Goal: Task Accomplishment & Management: Manage account settings

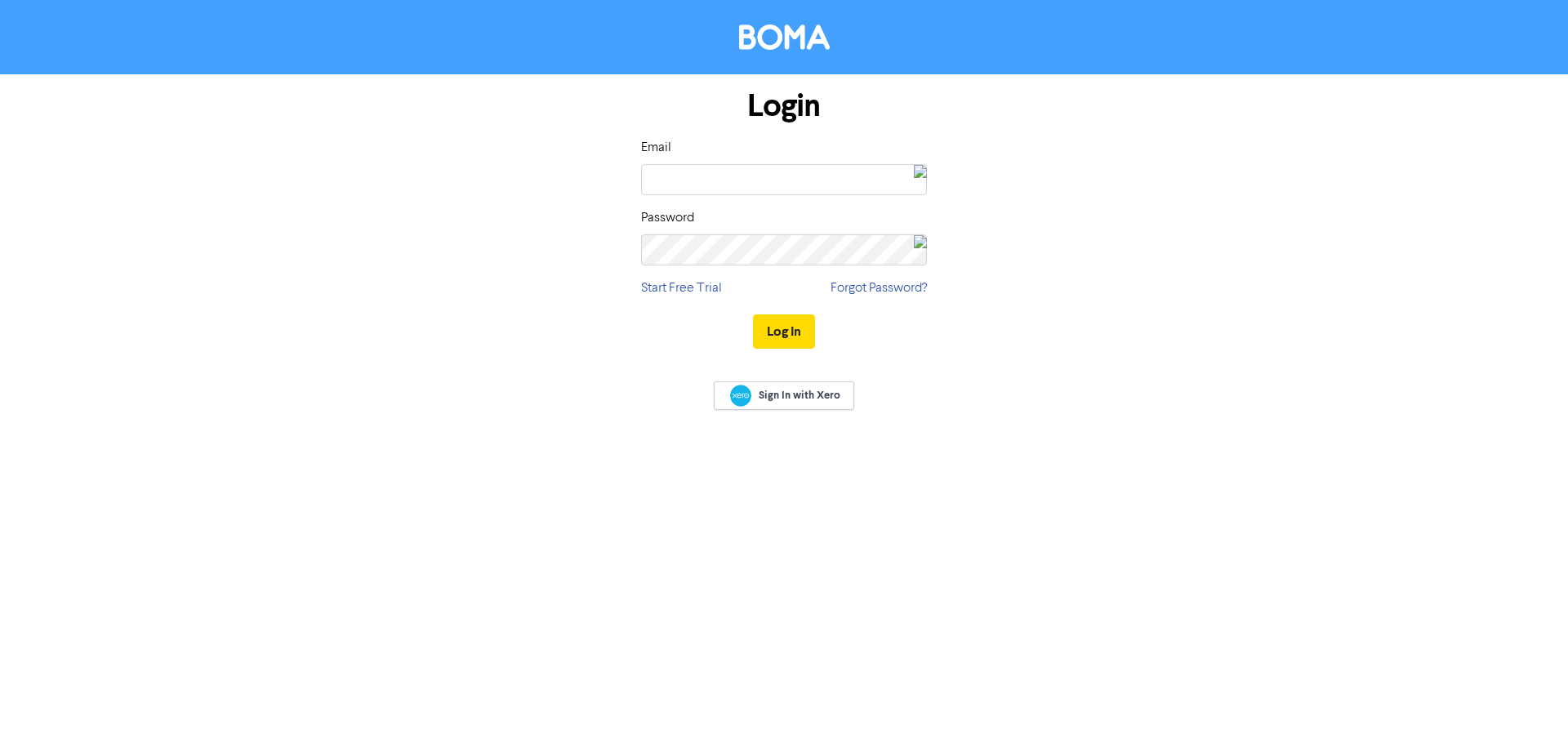
click at [917, 180] on img at bounding box center [920, 180] width 13 height 28
click at [890, 230] on img at bounding box center [896, 236] width 13 height 13
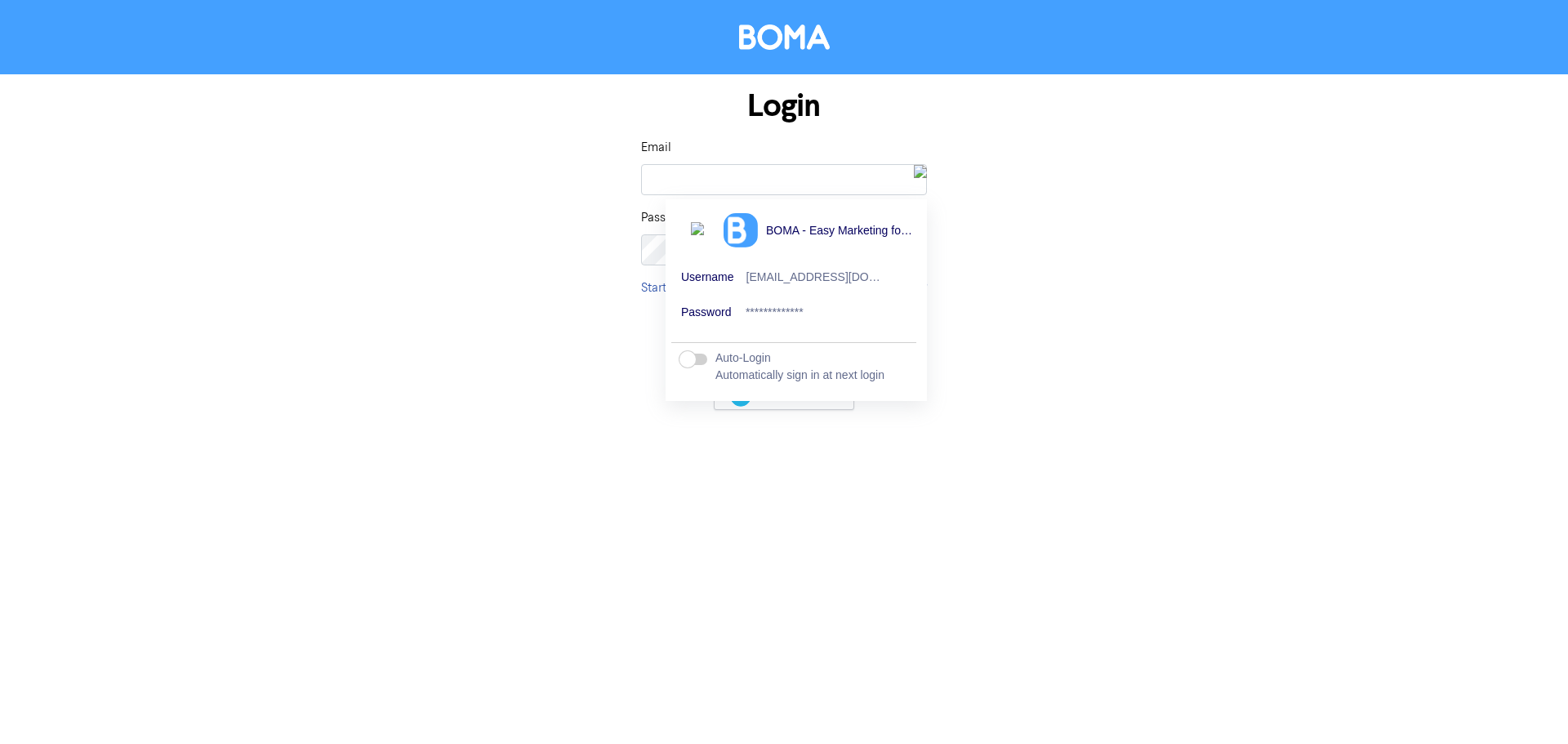
click at [814, 280] on div "[EMAIL_ADDRESS][DOMAIN_NAME]" at bounding box center [814, 277] width 135 height 15
type input "[EMAIL_ADDRESS][DOMAIN_NAME]"
click at [1004, 276] on div "Login Email [EMAIL_ADDRESS][DOMAIN_NAME] Password Start Free Trial Forgot Passw…" at bounding box center [783, 220] width 931 height 291
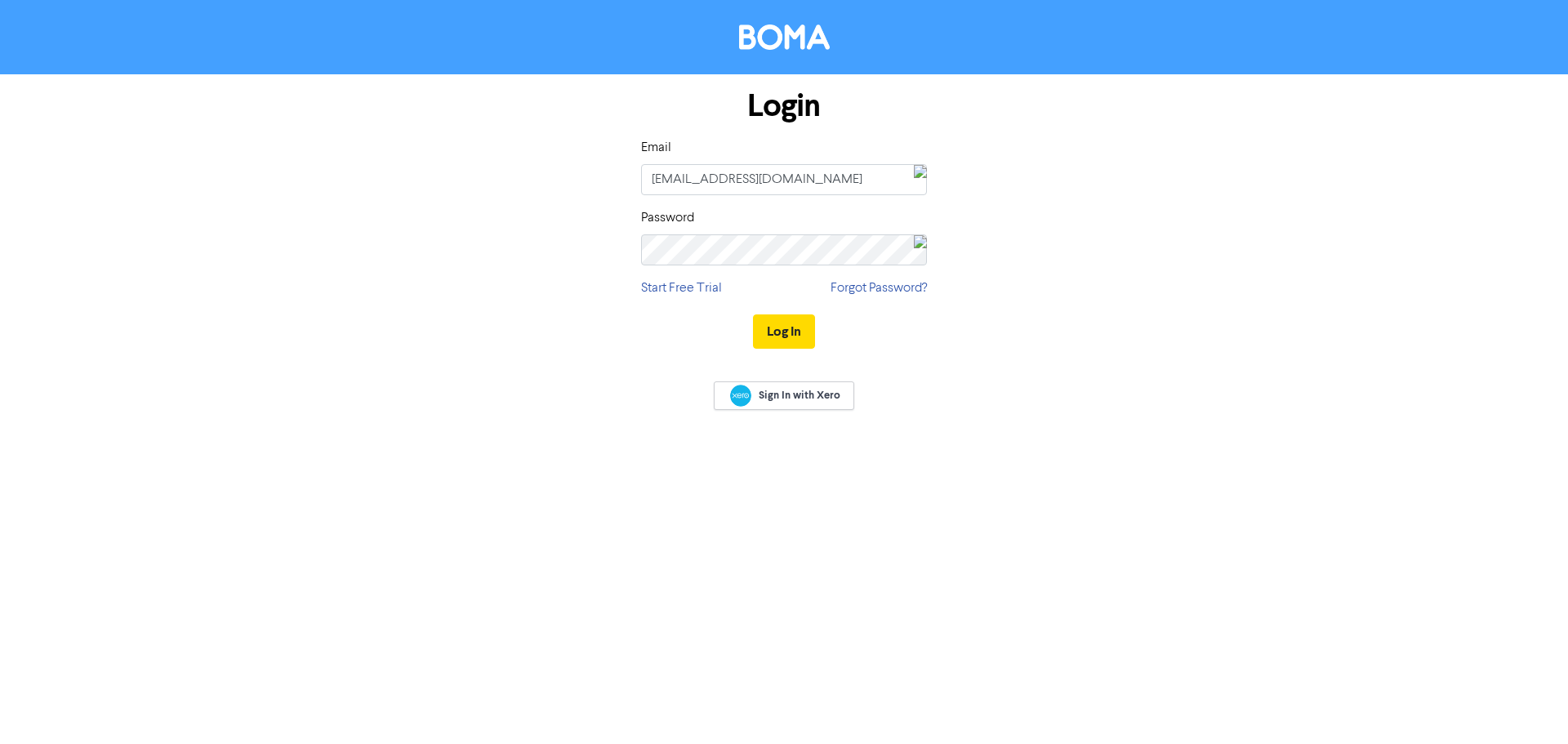
click at [924, 255] on img at bounding box center [920, 250] width 13 height 28
click at [884, 299] on div at bounding box center [897, 308] width 25 height 28
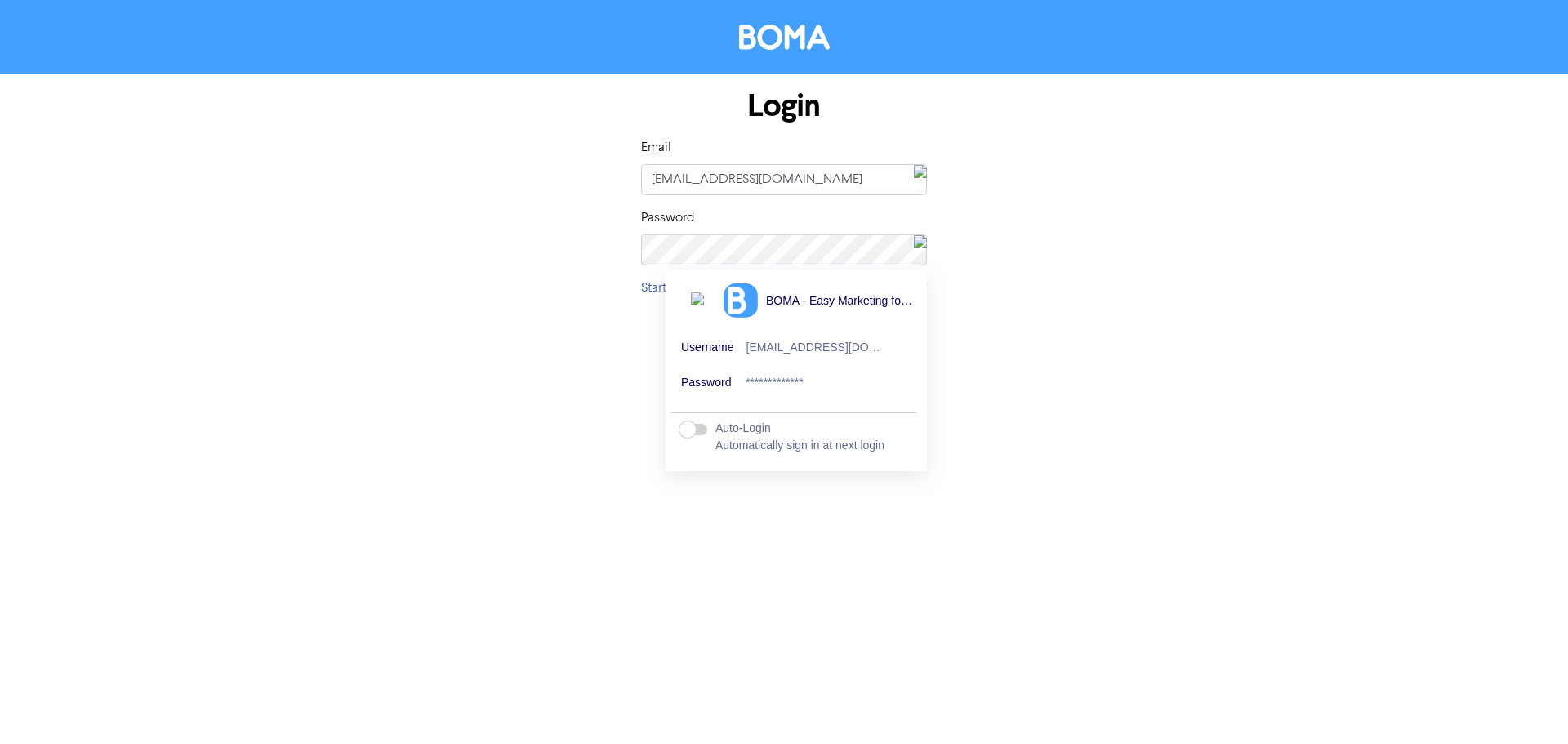
click at [852, 385] on div "**********" at bounding box center [813, 383] width 136 height 15
drag, startPoint x: 1061, startPoint y: 358, endPoint x: 1077, endPoint y: 398, distance: 43.1
click at [1075, 367] on div "Login Email [EMAIL_ADDRESS][DOMAIN_NAME] Password Start Free Trial Forgot Passw…" at bounding box center [784, 214] width 1568 height 429
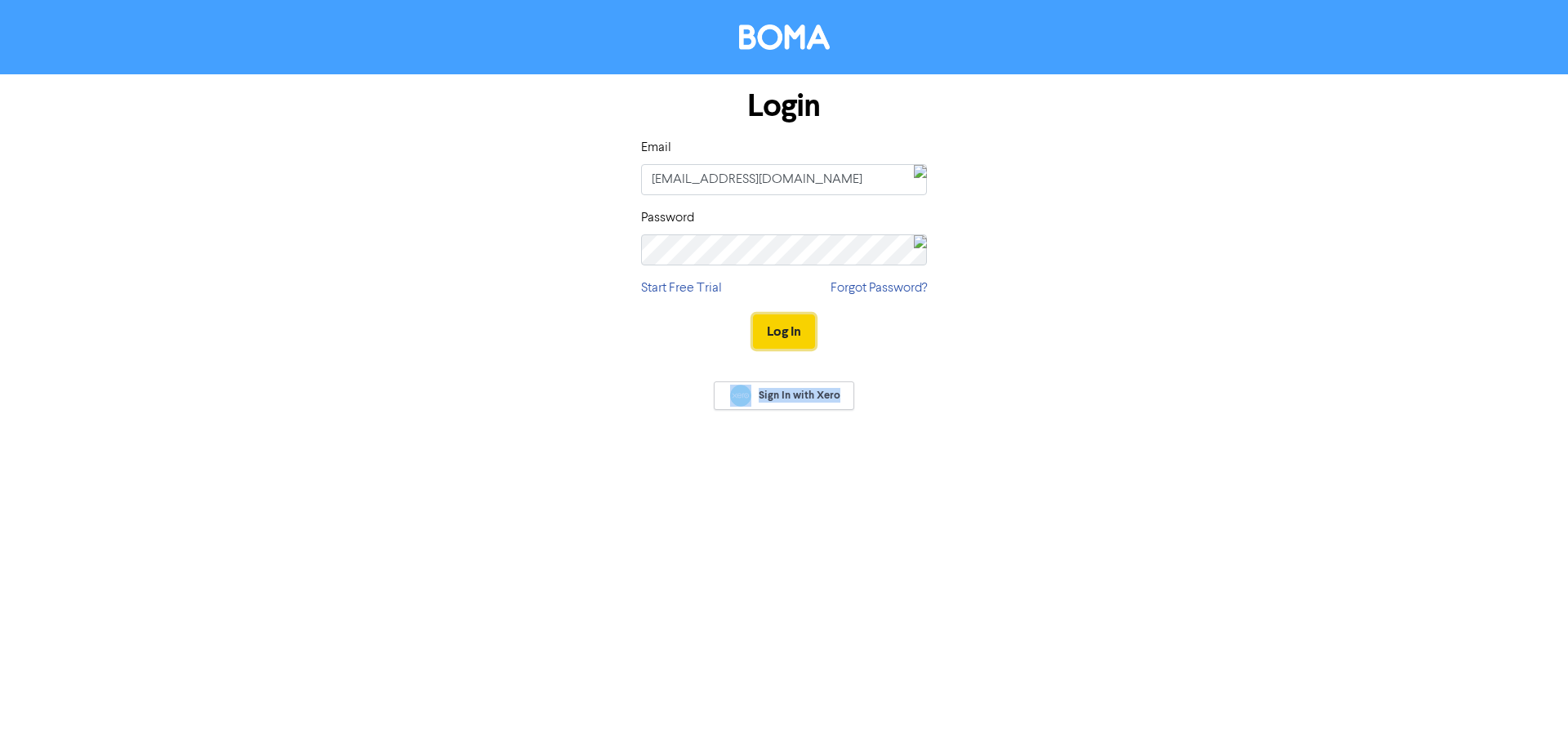
click at [802, 337] on button "Log In" at bounding box center [784, 332] width 62 height 35
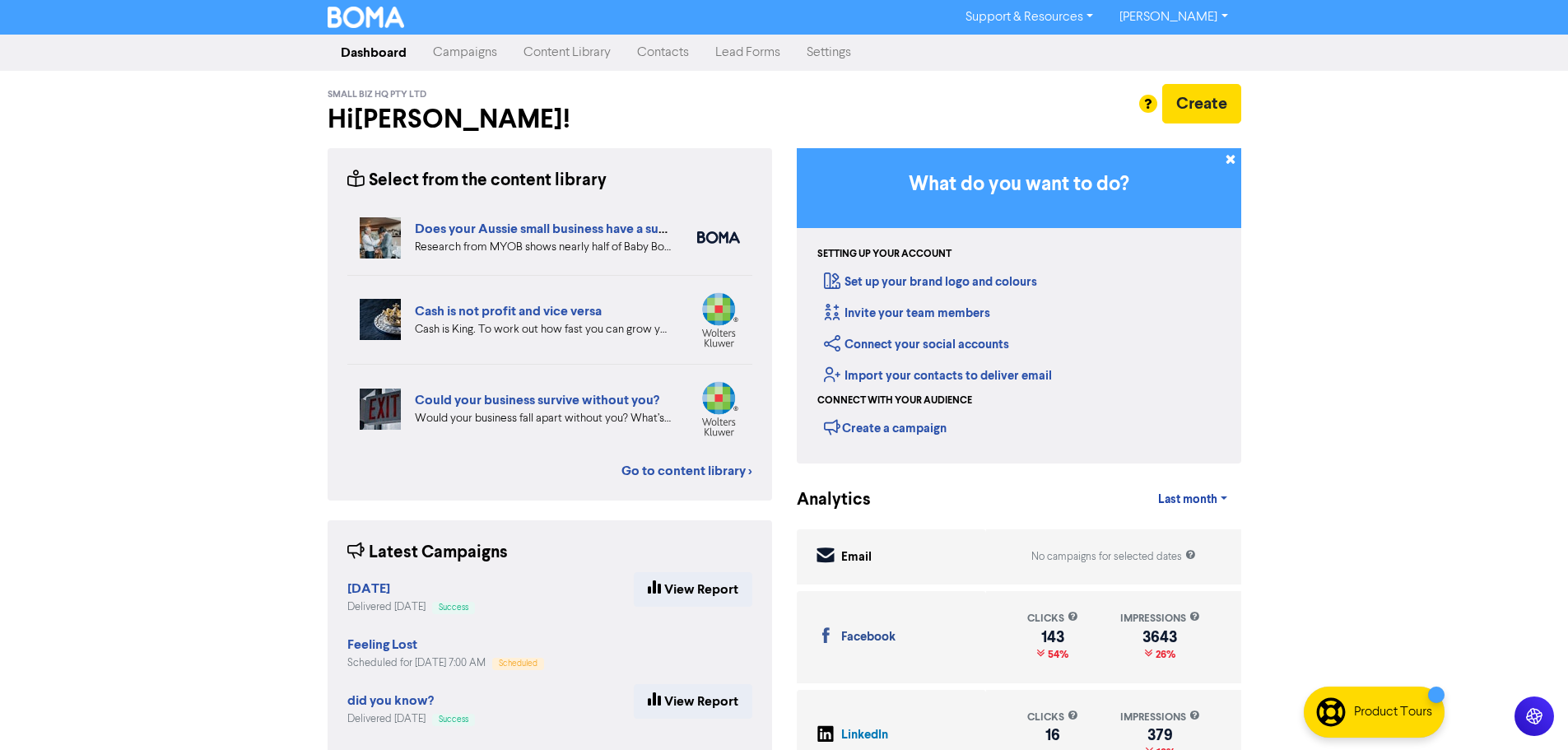
click at [466, 54] on link "Campaigns" at bounding box center [465, 52] width 90 height 33
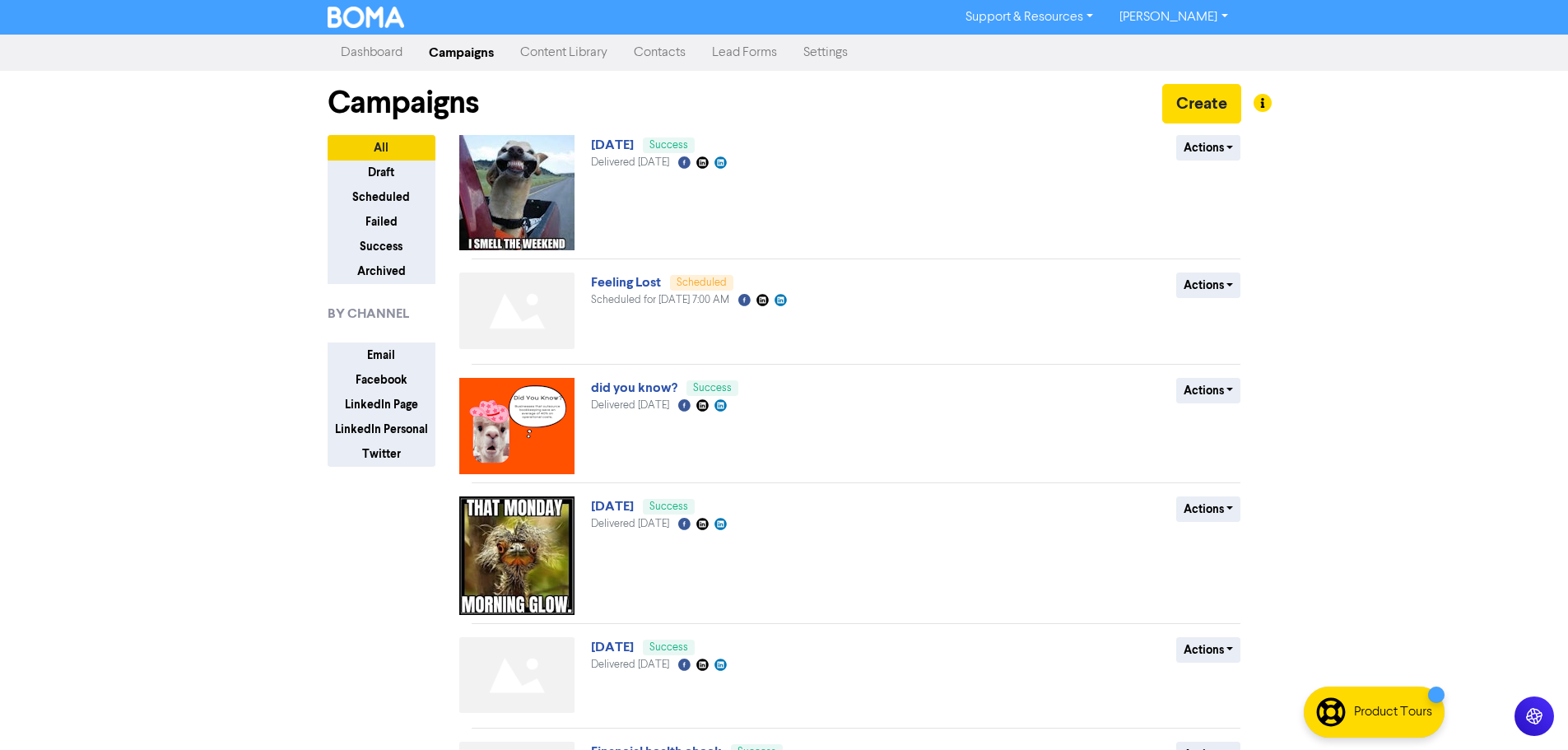
click at [370, 56] on link "Dashboard" at bounding box center [372, 52] width 88 height 33
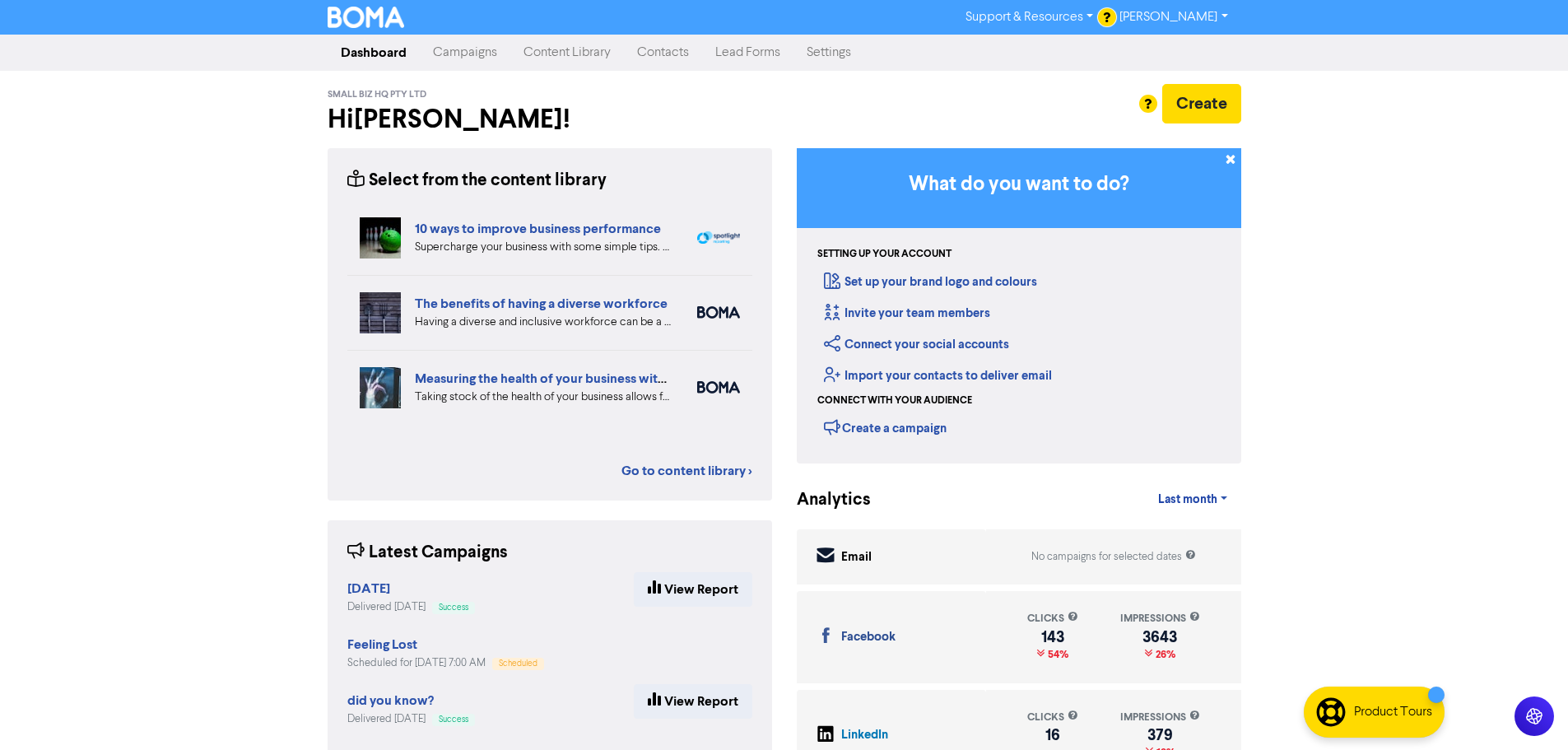
click at [435, 52] on link "Campaigns" at bounding box center [465, 52] width 90 height 33
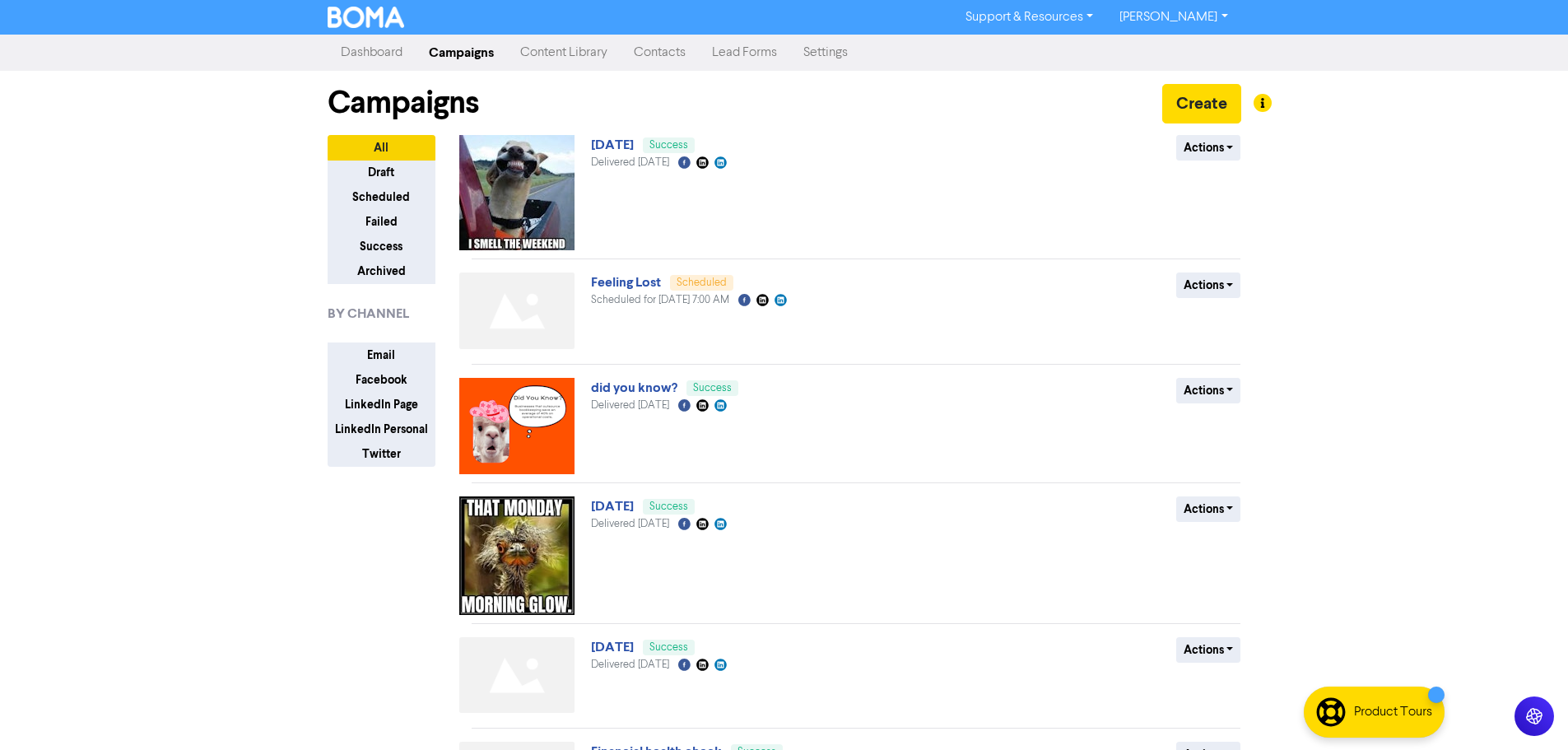
click at [513, 530] on img at bounding box center [517, 556] width 116 height 118
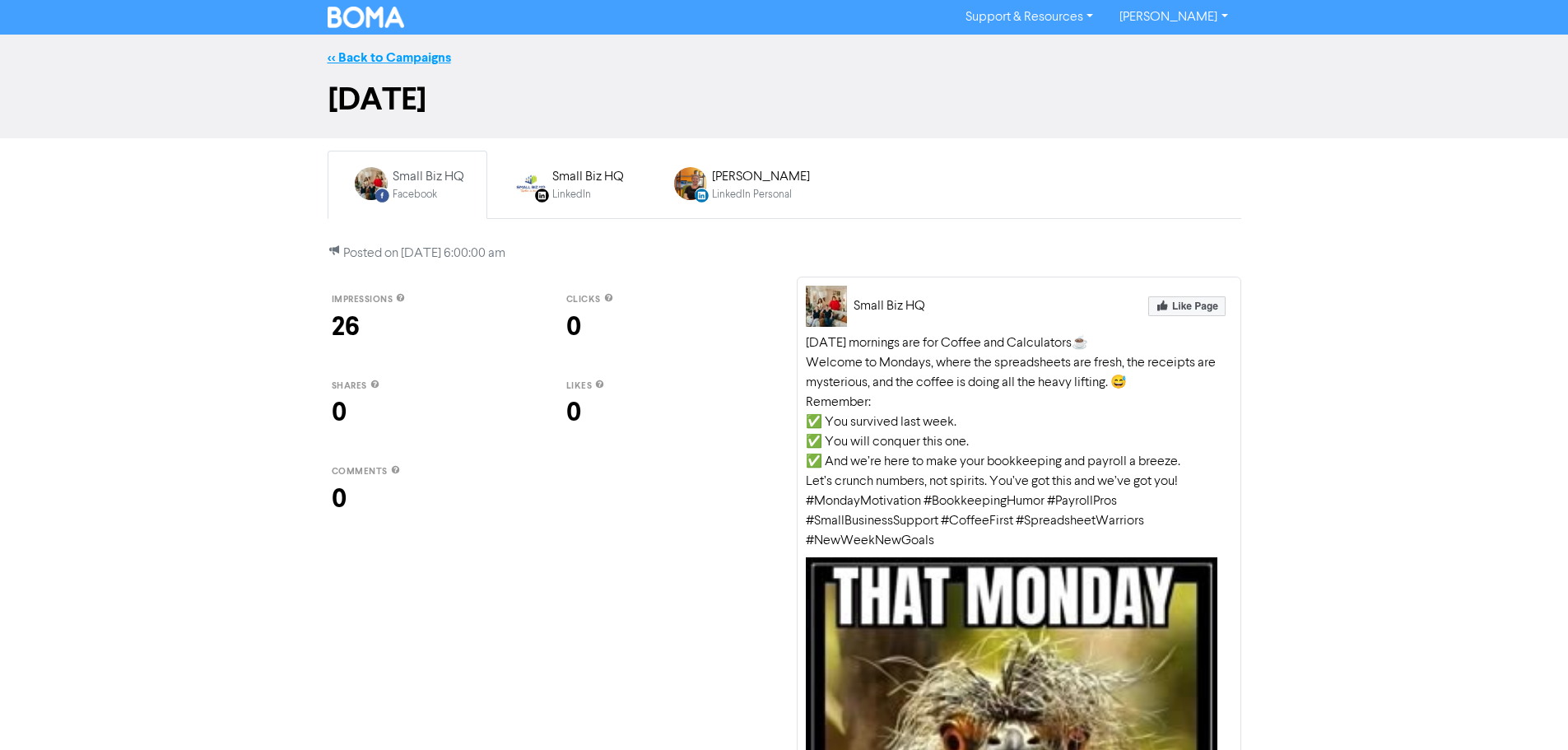
click at [410, 62] on link "<< Back to Campaigns" at bounding box center [390, 57] width 124 height 16
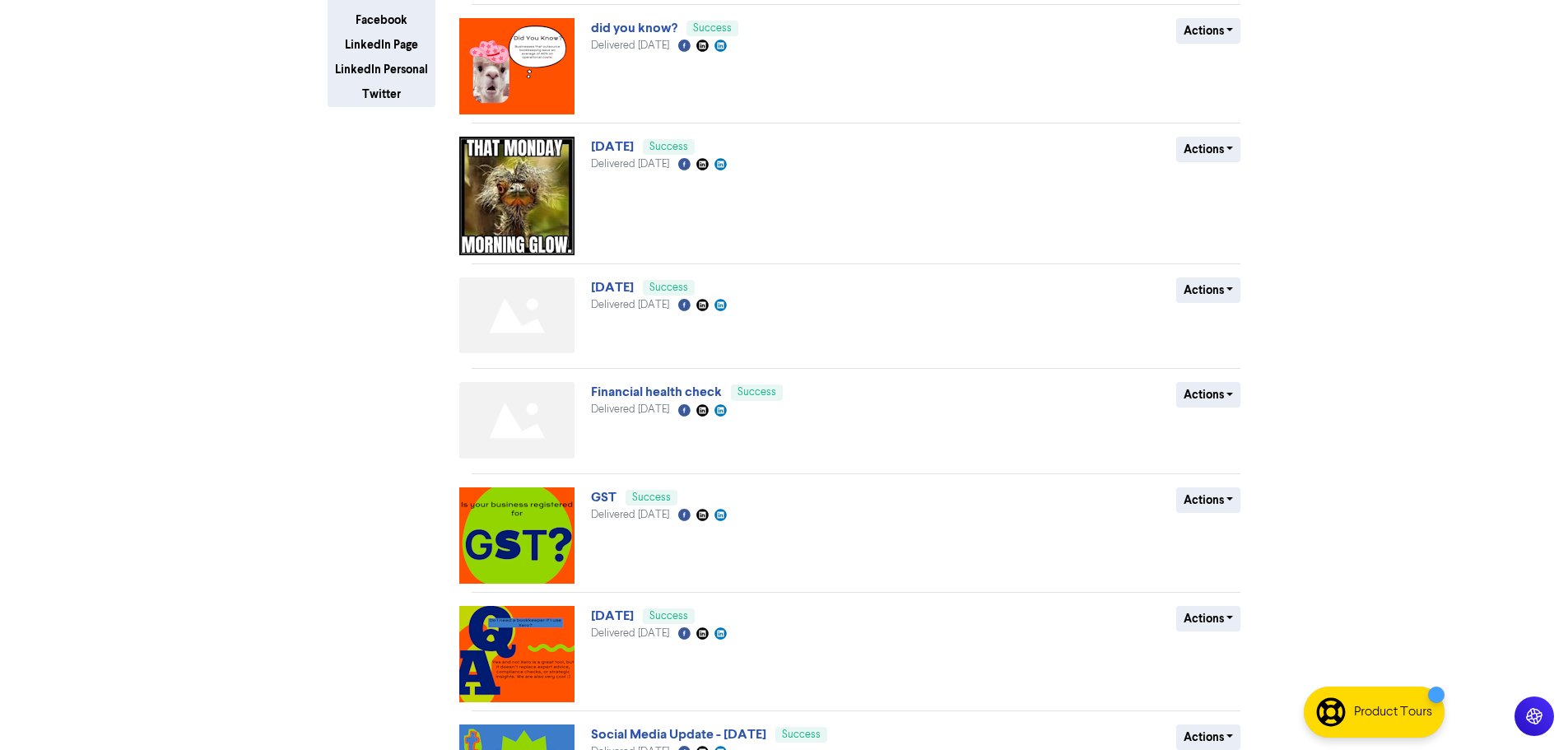
scroll to position [411, 0]
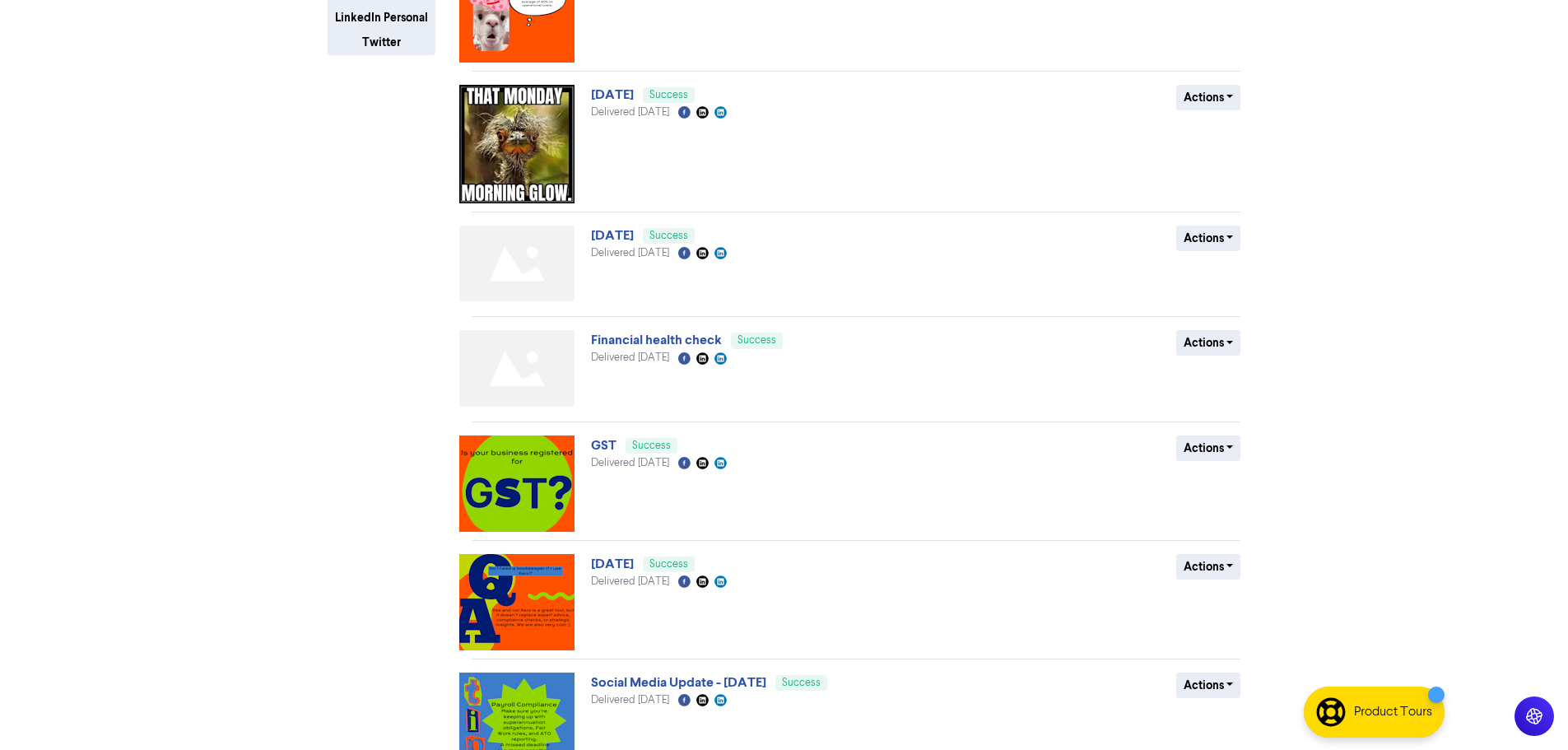
click at [521, 490] on img at bounding box center [517, 483] width 116 height 96
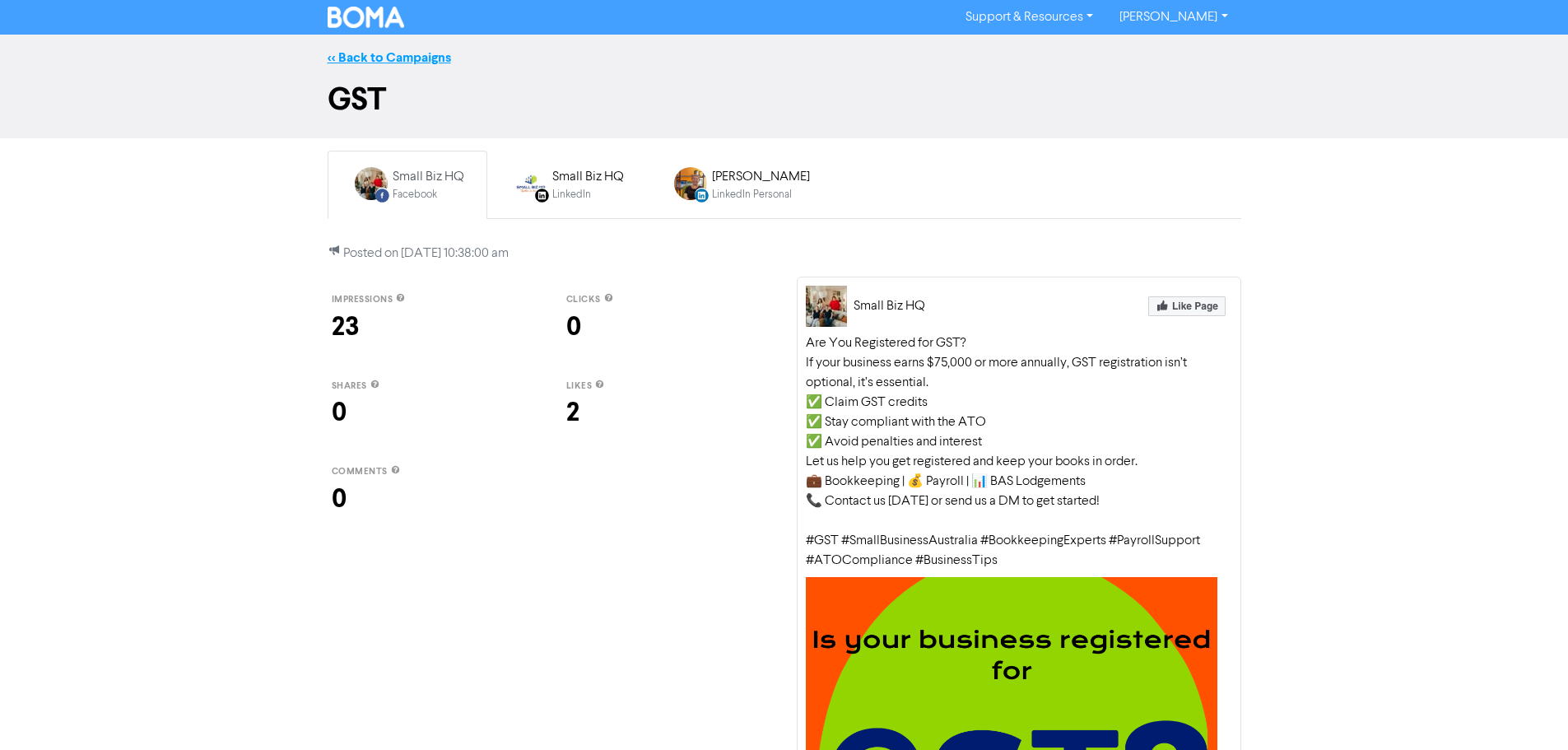
click at [340, 49] on link "<< Back to Campaigns" at bounding box center [390, 57] width 124 height 16
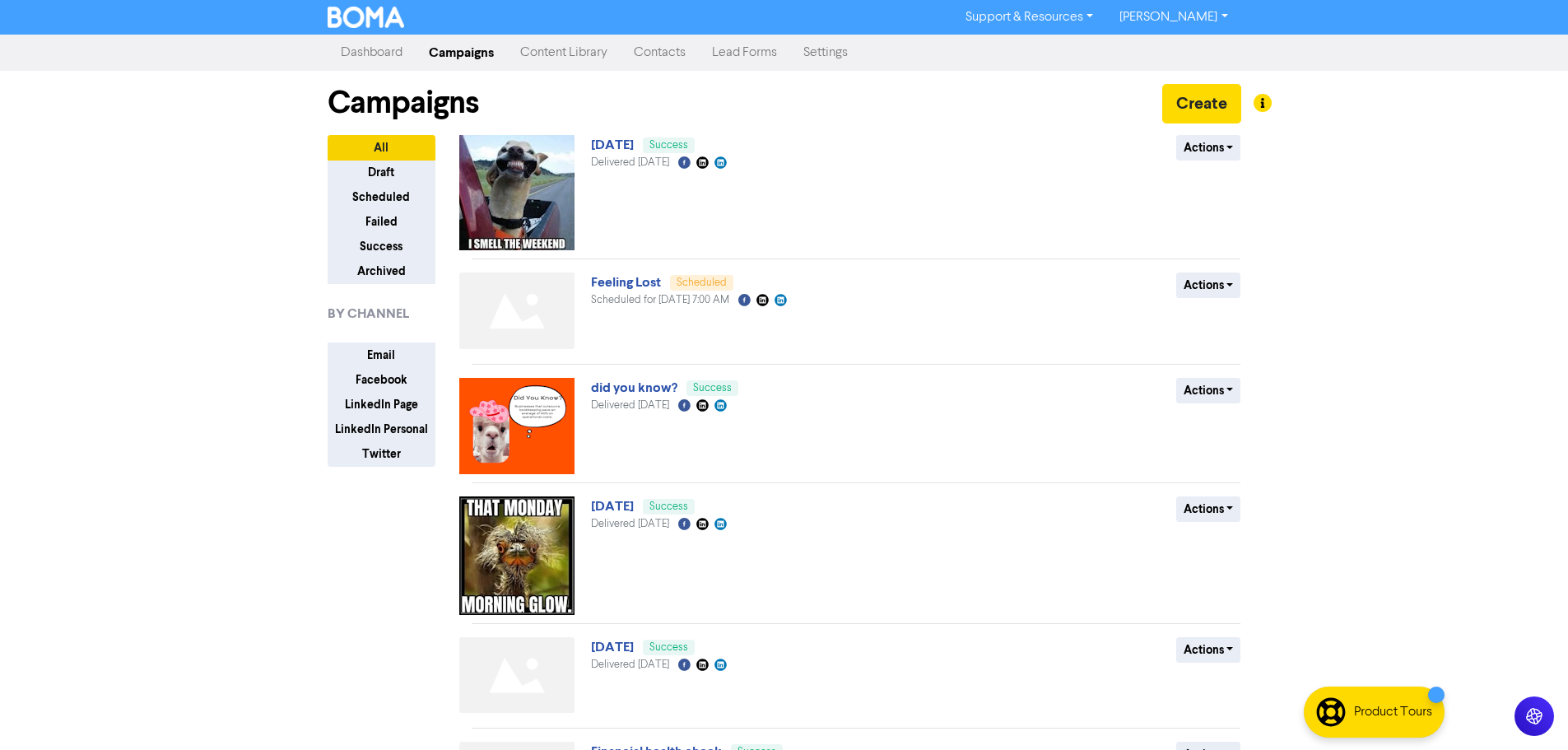
click at [514, 313] on img at bounding box center [517, 310] width 116 height 76
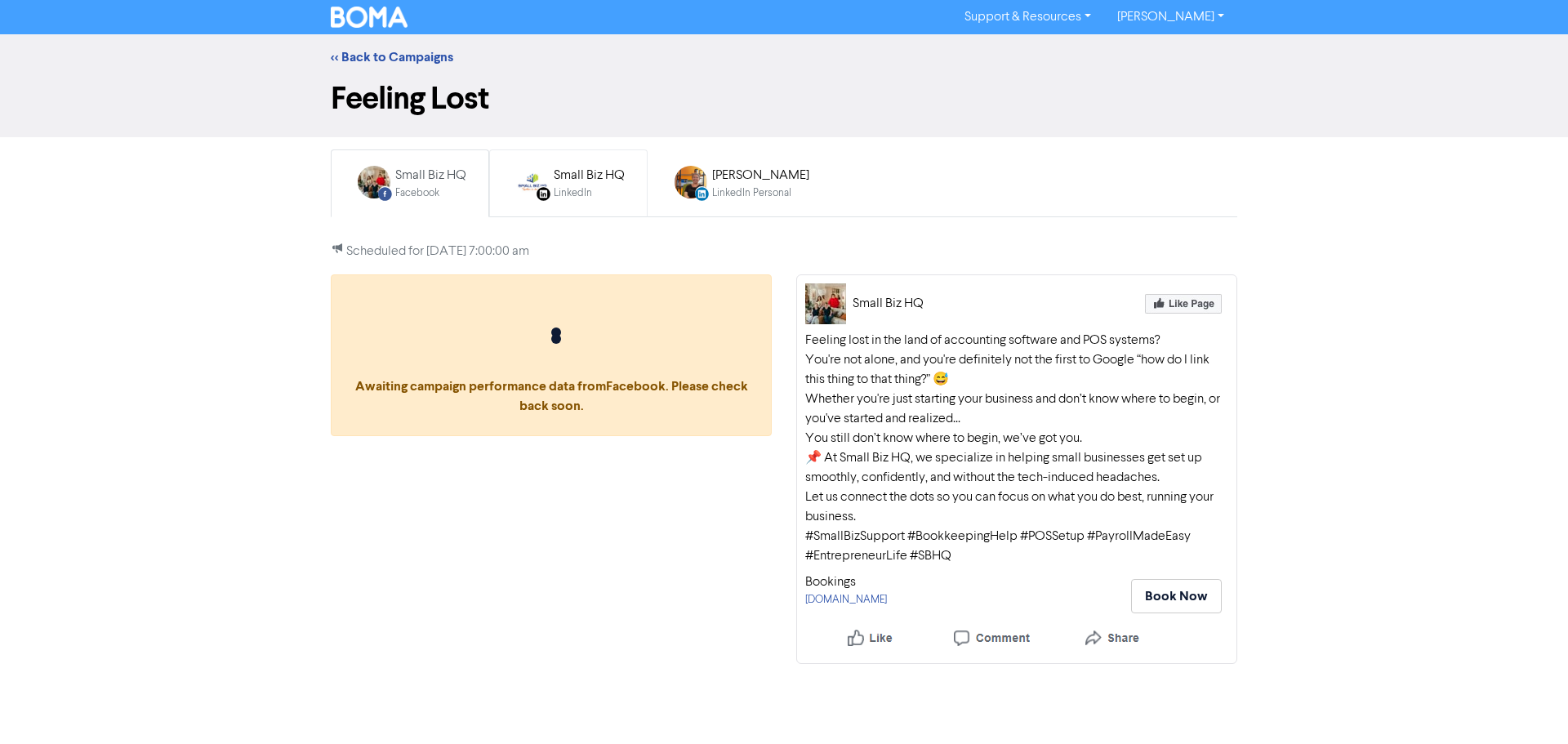
click at [525, 172] on img at bounding box center [532, 182] width 33 height 33
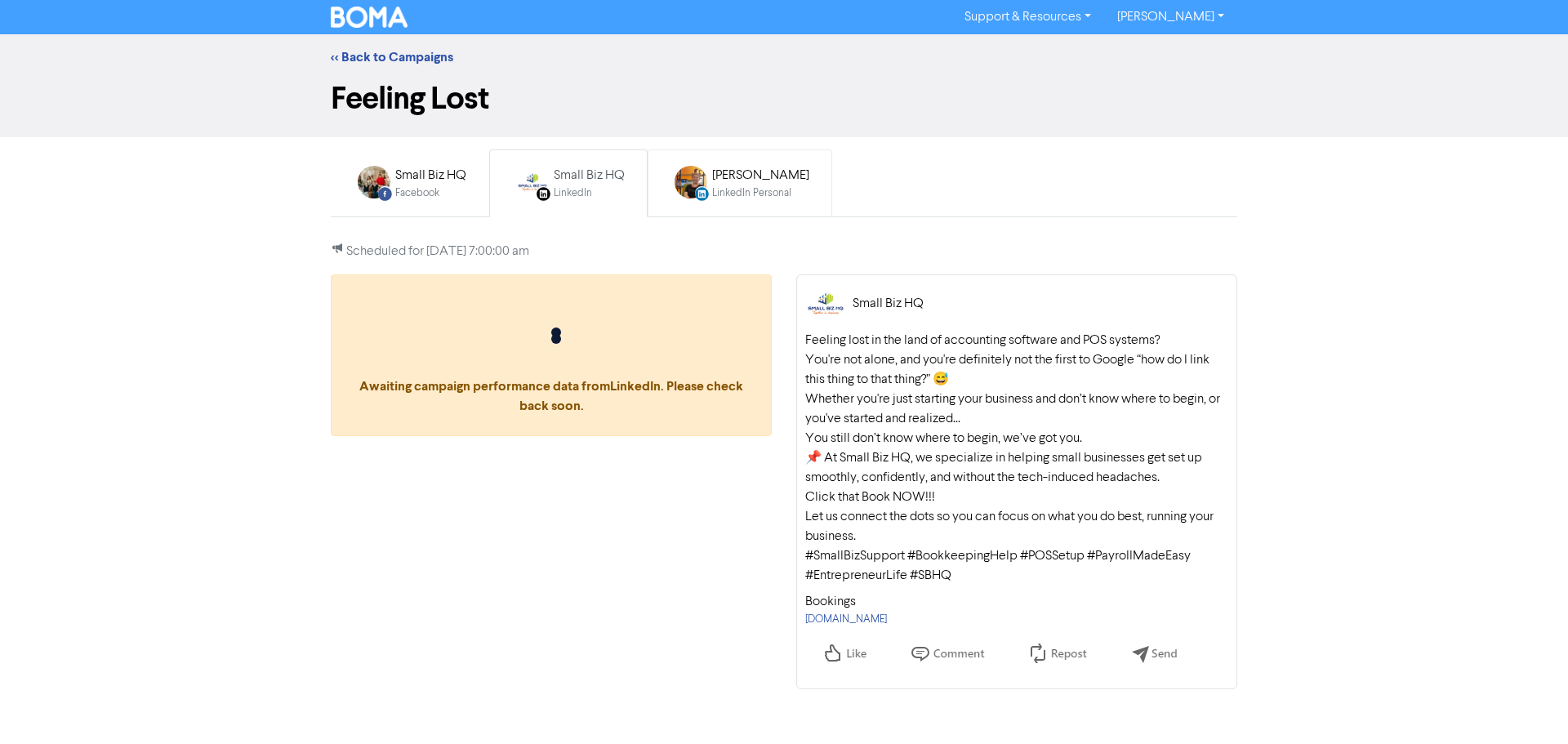
click at [696, 183] on img at bounding box center [691, 182] width 33 height 33
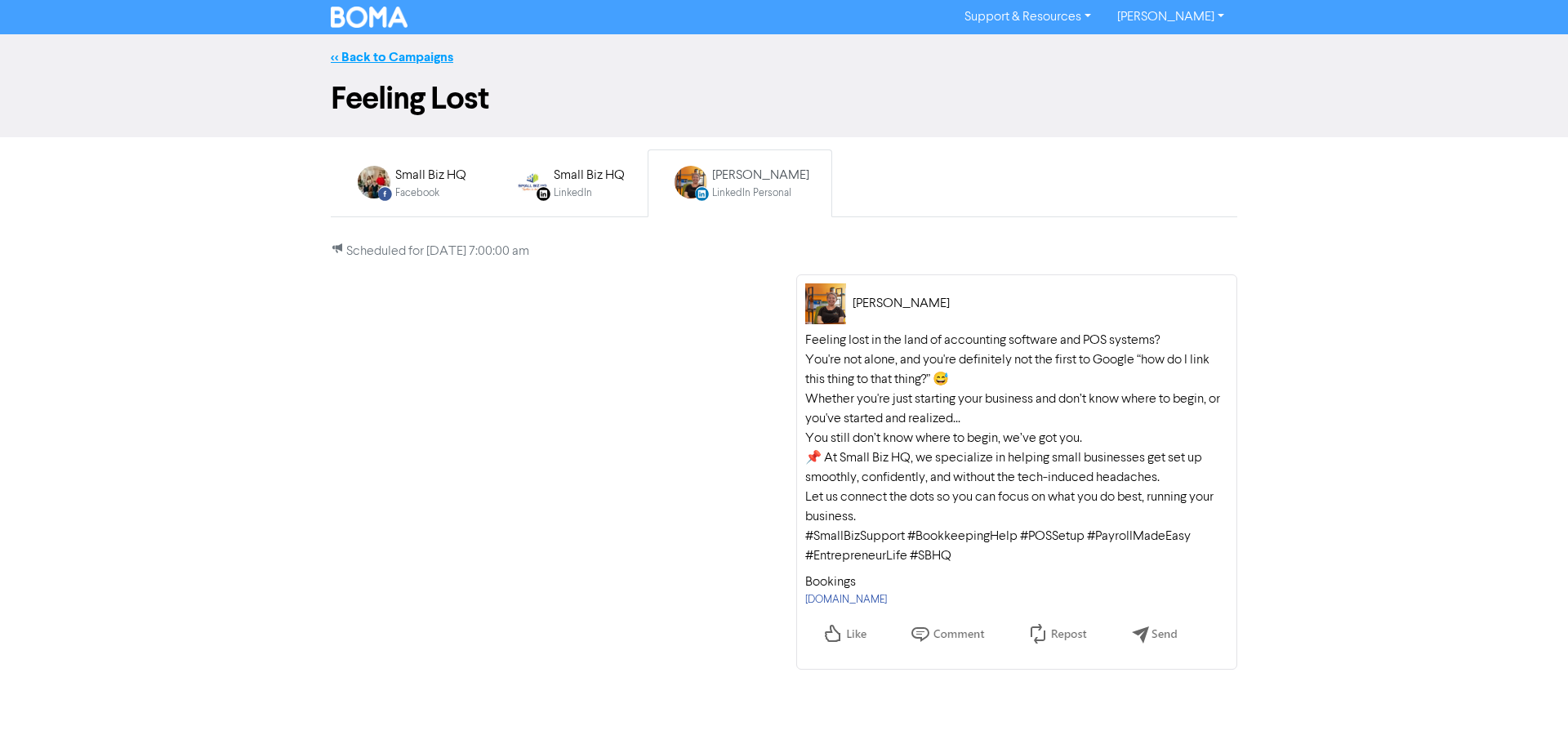
click at [347, 54] on link "<< Back to Campaigns" at bounding box center [392, 57] width 123 height 16
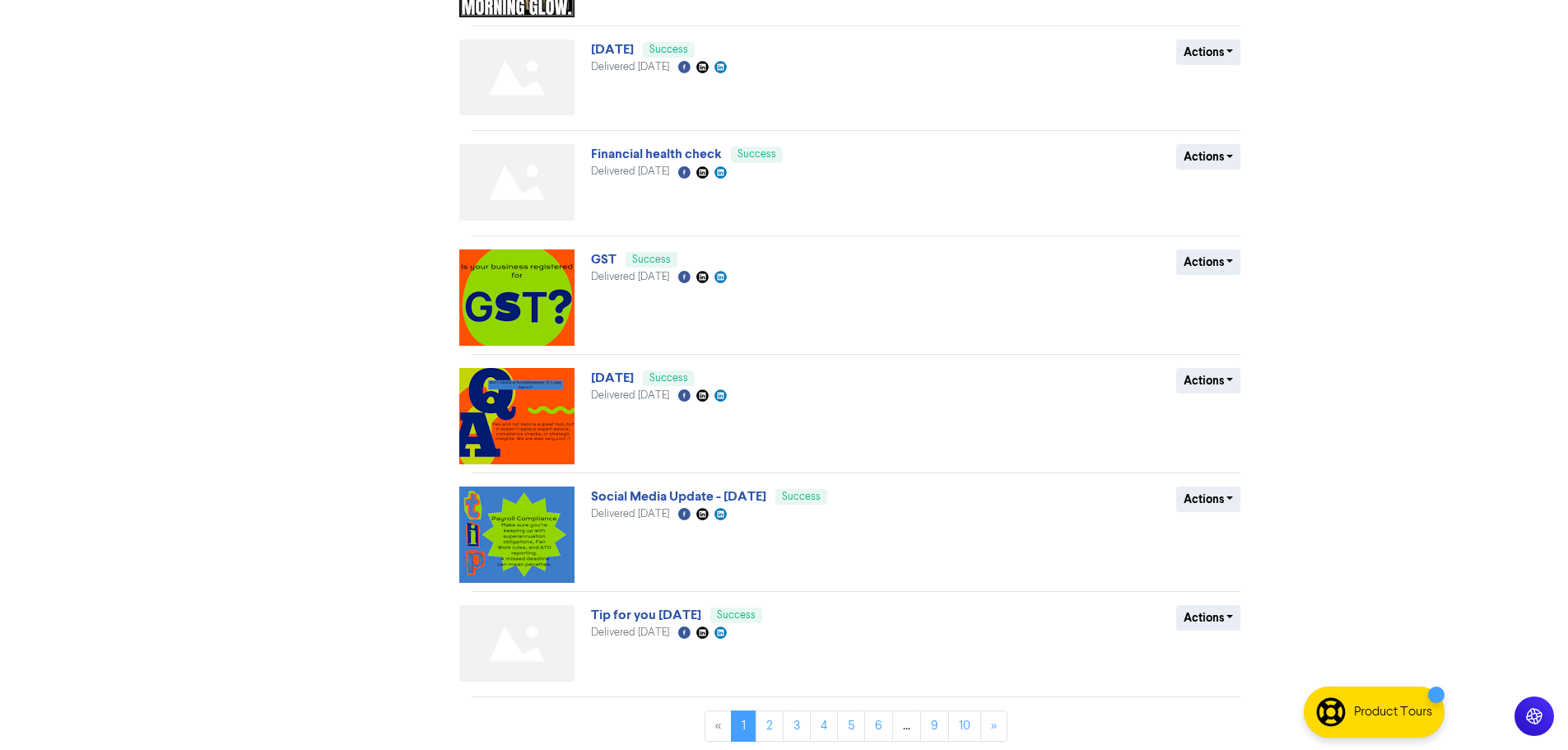
scroll to position [603, 0]
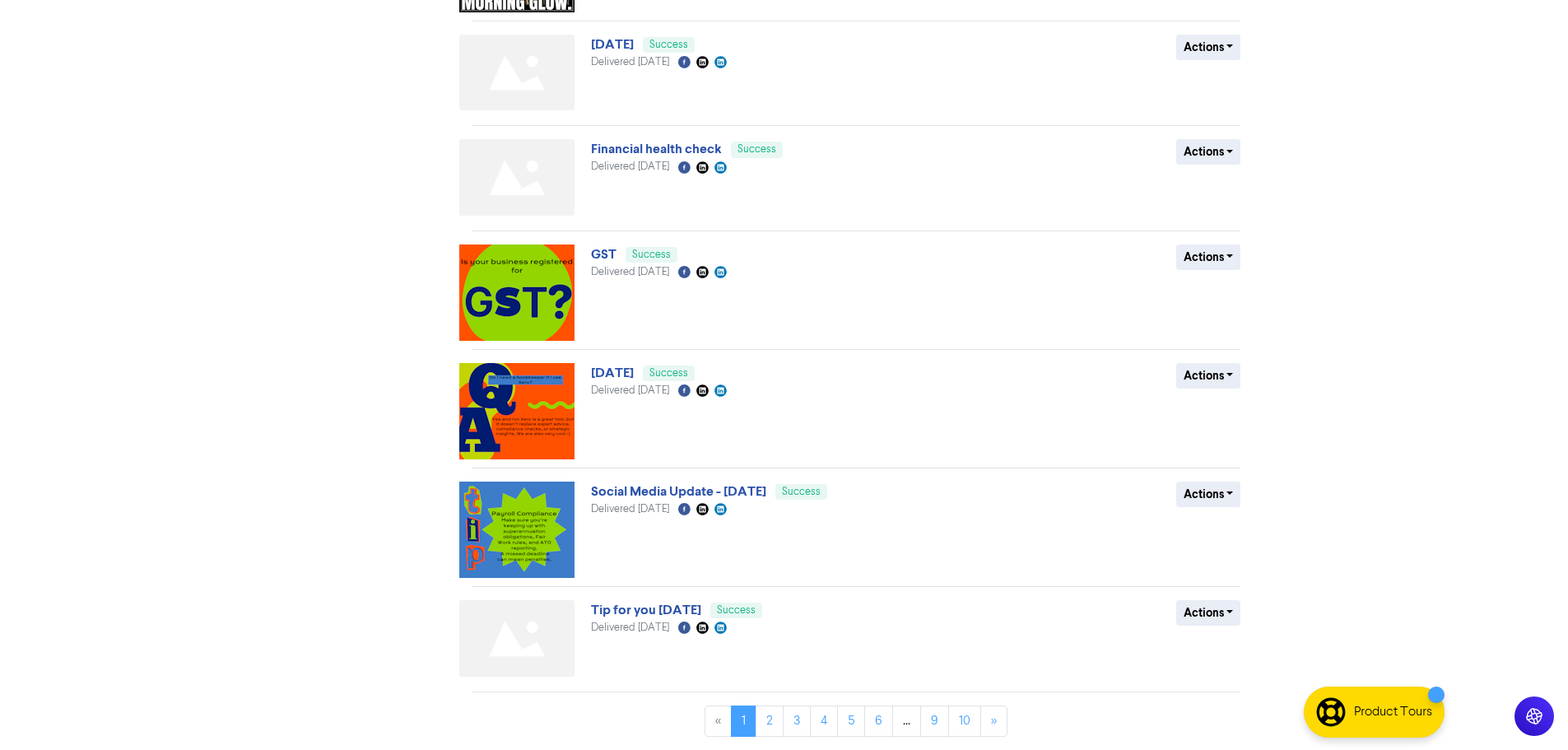
click at [495, 536] on img at bounding box center [517, 529] width 116 height 96
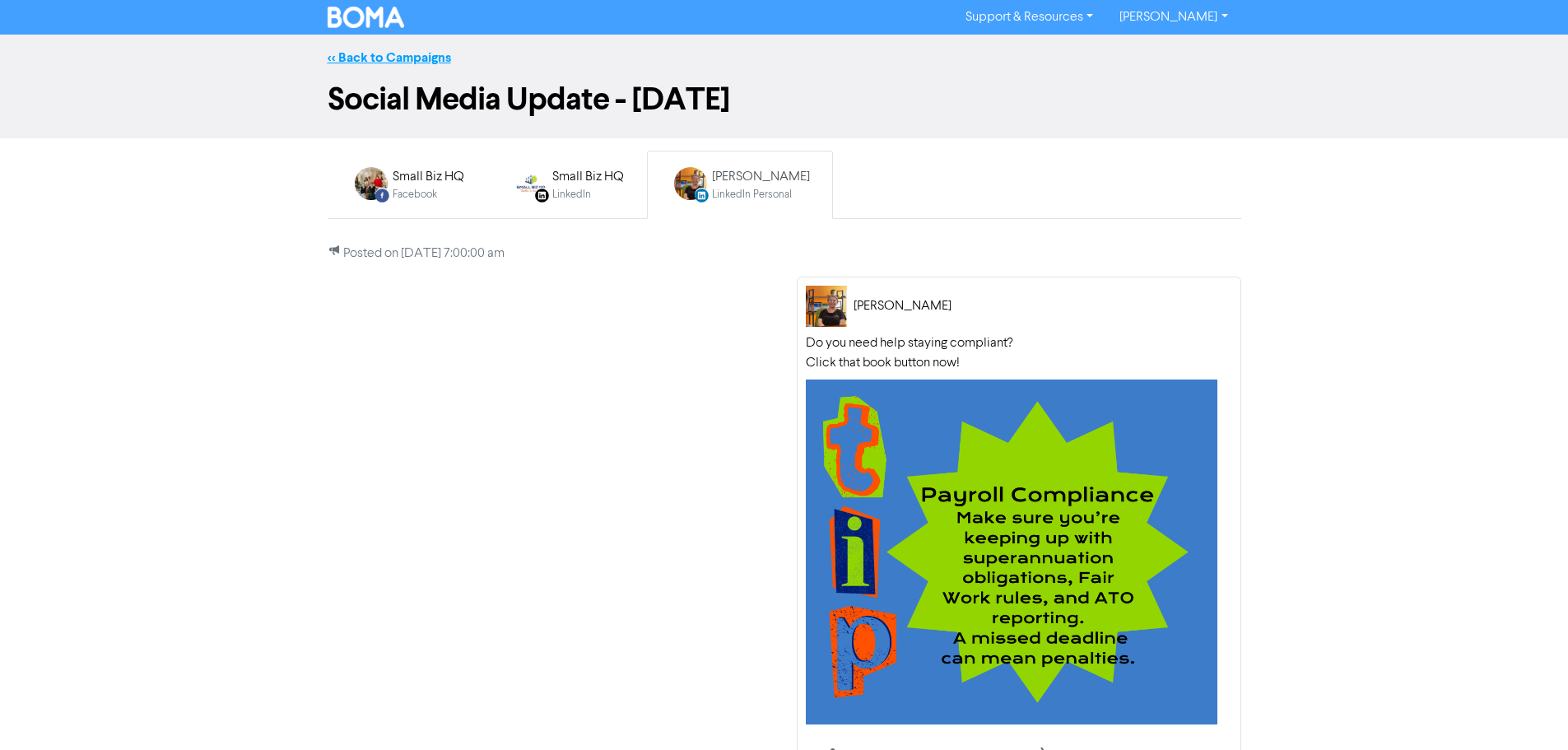
click at [392, 57] on link "<< Back to Campaigns" at bounding box center [390, 57] width 124 height 16
